Goal: Information Seeking & Learning: Learn about a topic

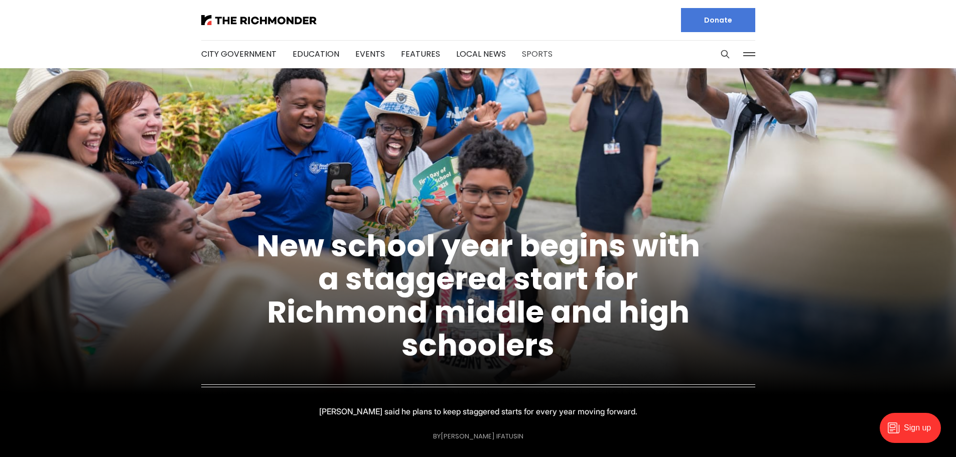
click at [527, 54] on link "Sports" at bounding box center [537, 54] width 31 height 12
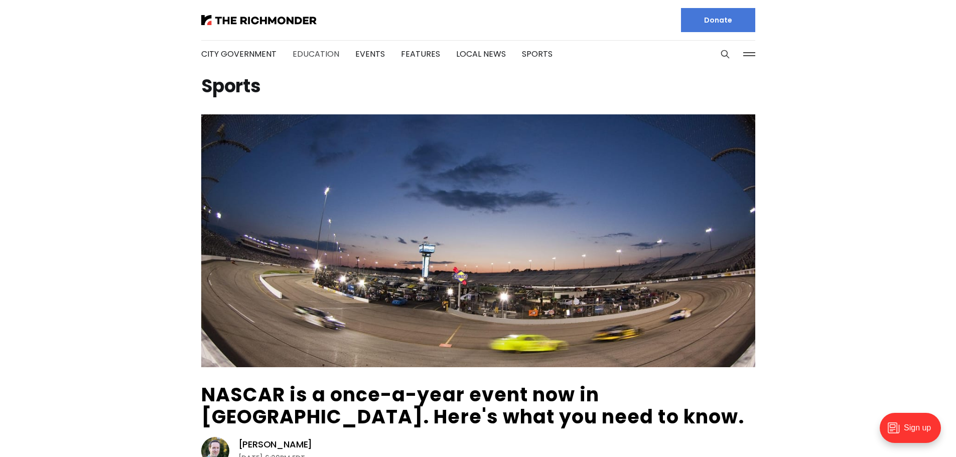
click at [308, 55] on link "Education" at bounding box center [315, 54] width 47 height 12
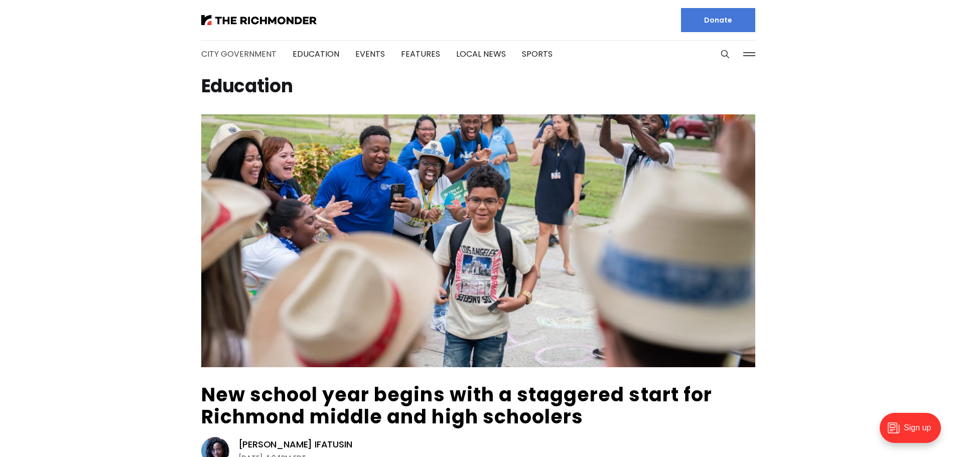
click at [226, 54] on link "City Government" at bounding box center [238, 54] width 75 height 12
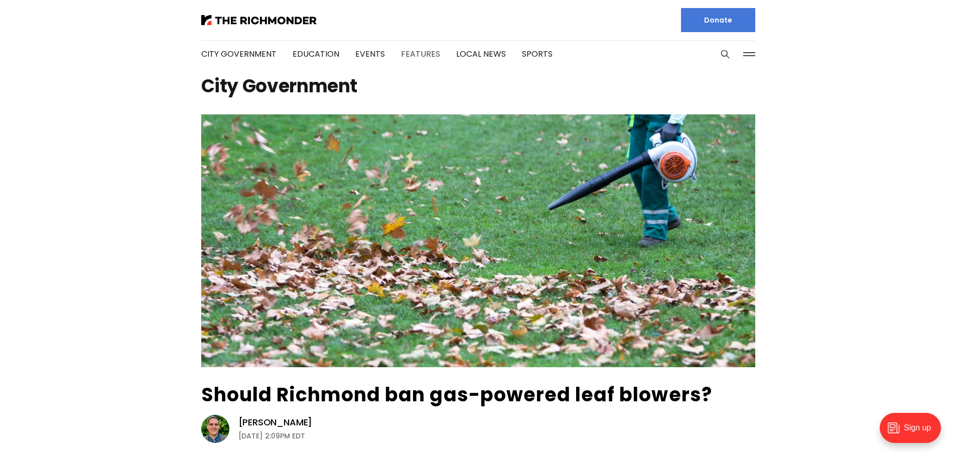
click at [421, 55] on link "Features" at bounding box center [420, 54] width 39 height 12
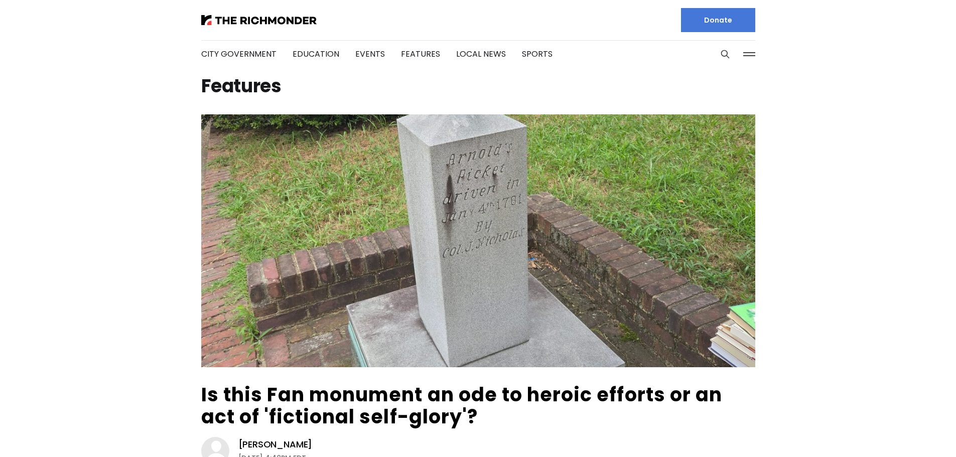
click at [460, 55] on link "Local News" at bounding box center [481, 54] width 50 height 12
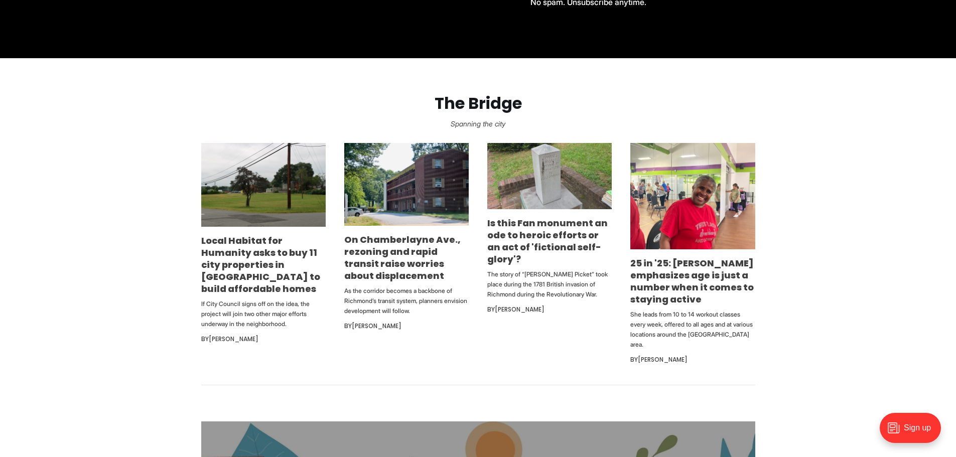
scroll to position [552, 0]
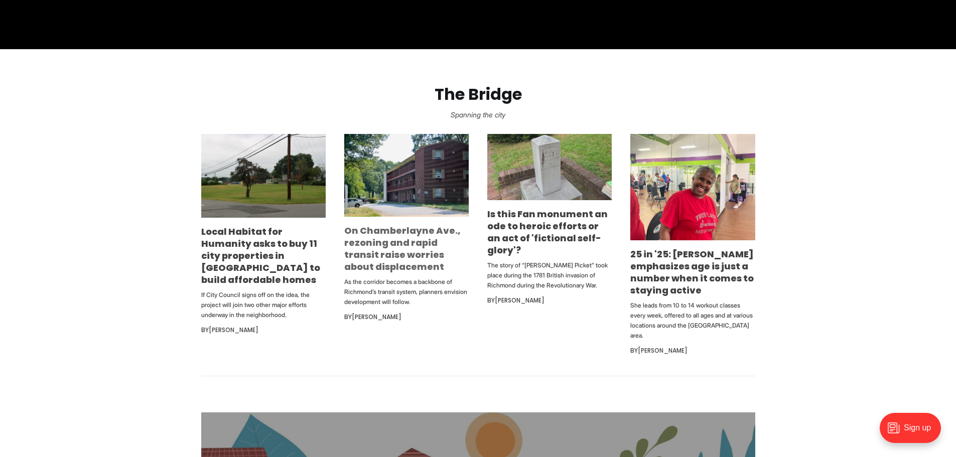
click at [395, 253] on link "On Chamberlayne Ave., rezoning and rapid transit raise worries about displaceme…" at bounding box center [402, 248] width 116 height 49
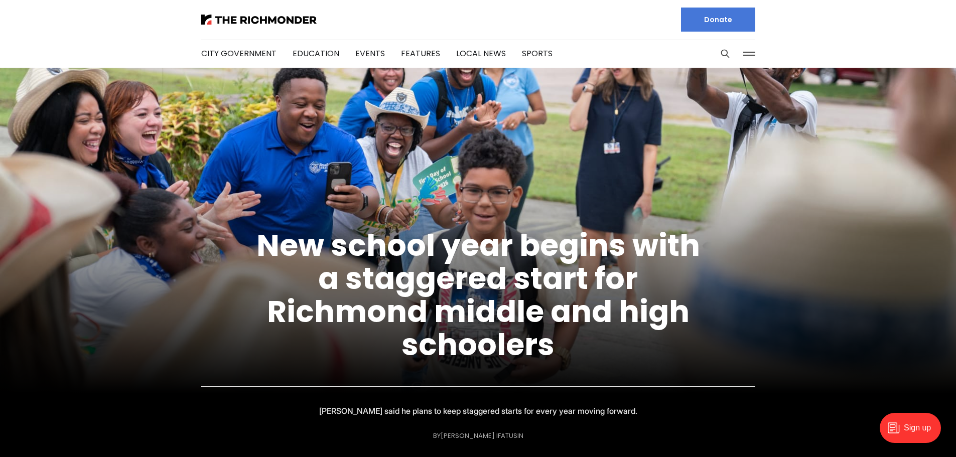
scroll to position [0, 0]
click at [218, 51] on link "City Government" at bounding box center [238, 54] width 75 height 12
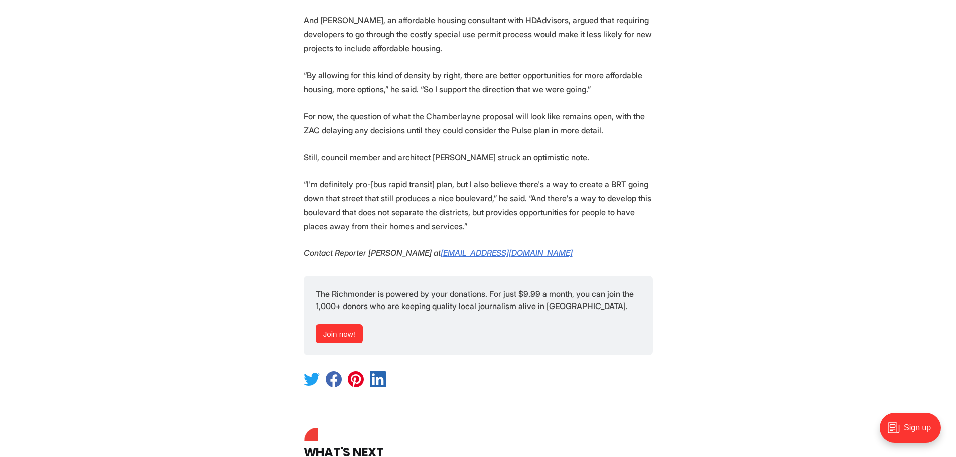
scroll to position [2960, 0]
